Goal: Navigation & Orientation: Find specific page/section

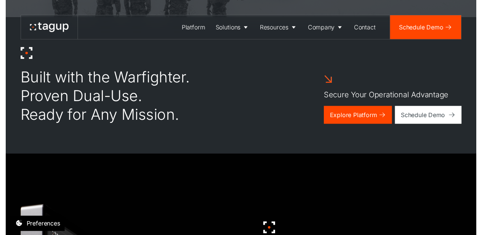
scroll to position [214, 0]
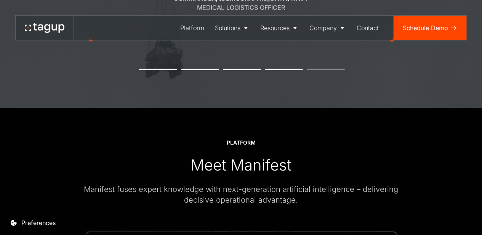
scroll to position [849, 6]
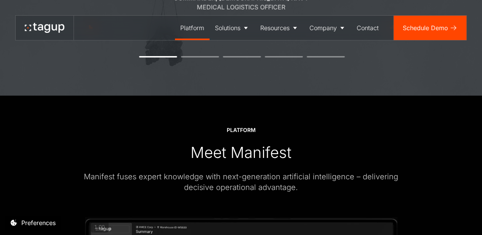
click at [185, 26] on div "Platform" at bounding box center [192, 27] width 24 height 9
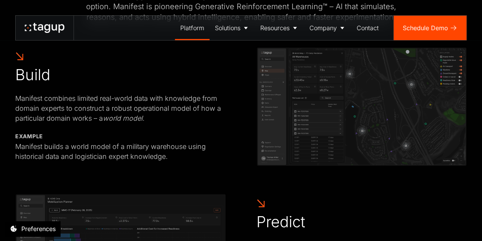
scroll to position [326, 0]
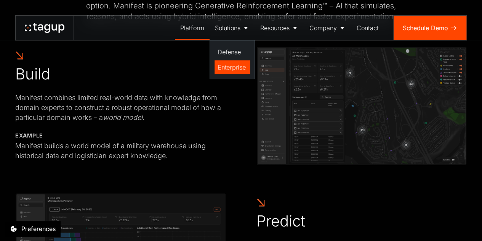
click at [224, 71] on div "Enterprise" at bounding box center [232, 67] width 29 height 9
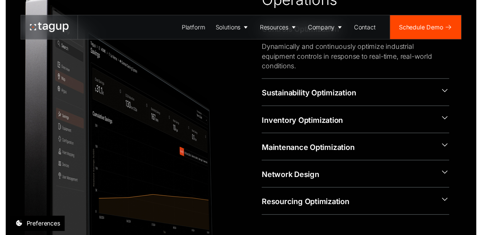
scroll to position [389, 0]
